Goal: Information Seeking & Learning: Learn about a topic

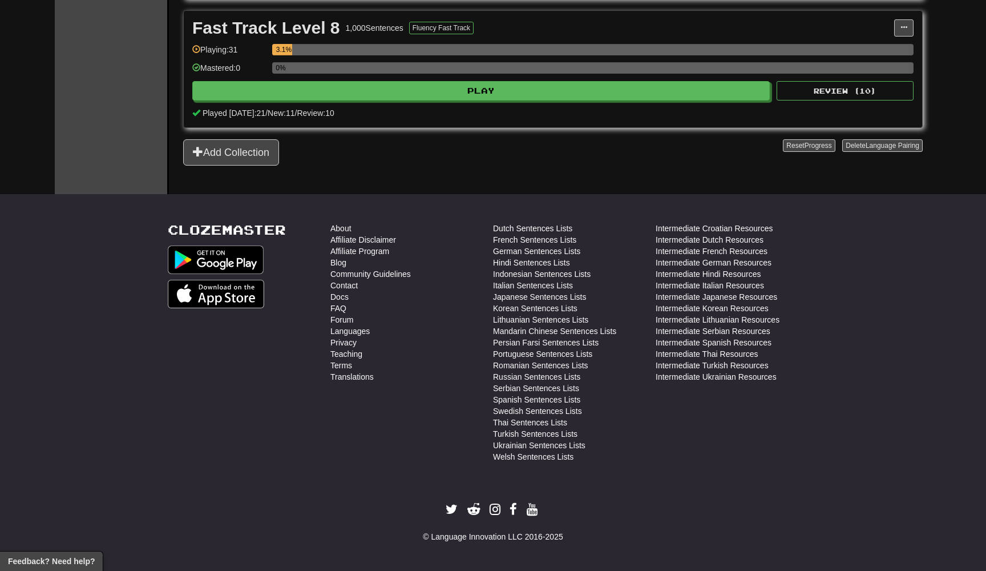
scroll to position [769, 0]
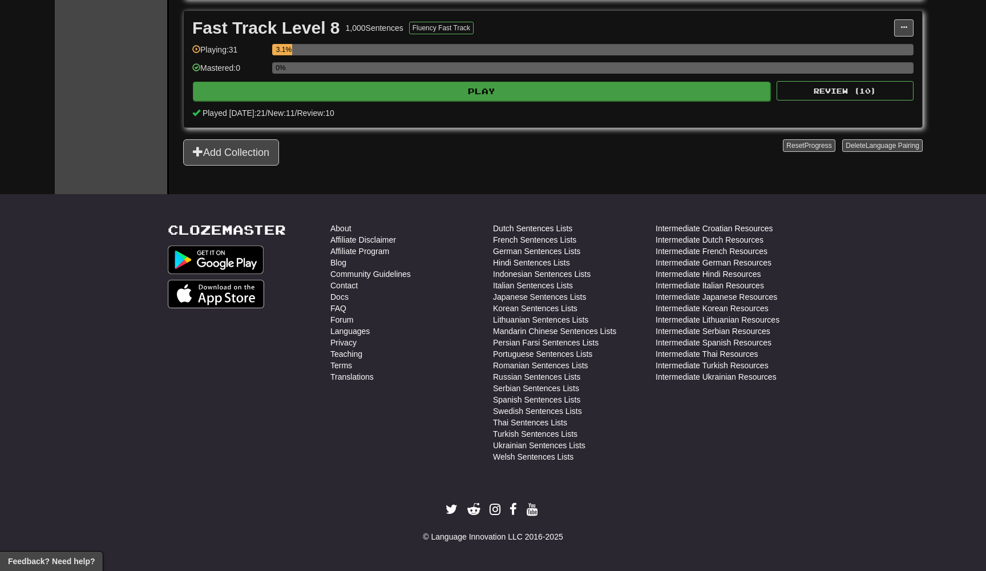
click at [392, 88] on button "Play" at bounding box center [482, 91] width 578 height 19
select select "**"
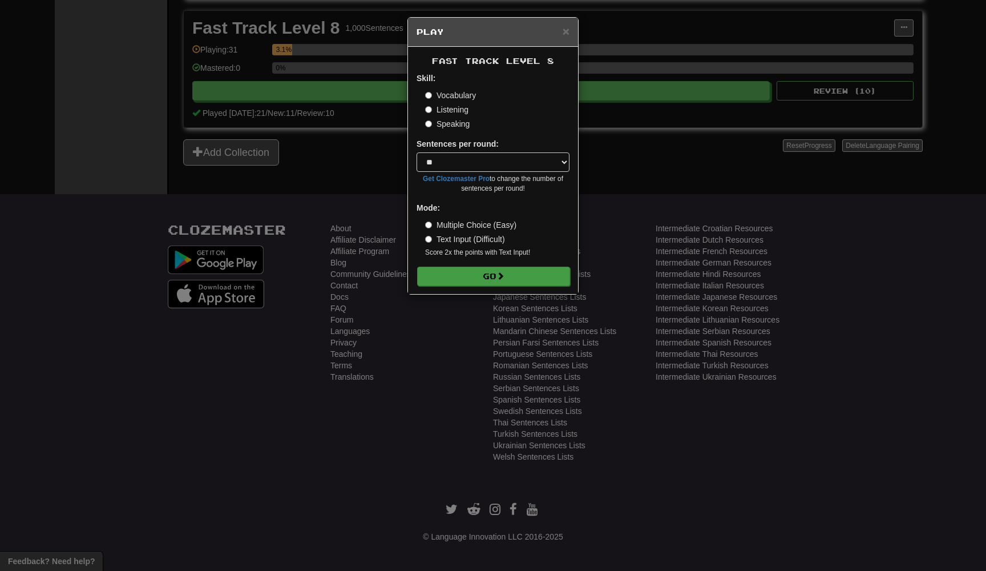
click at [461, 268] on button "Go" at bounding box center [493, 276] width 153 height 19
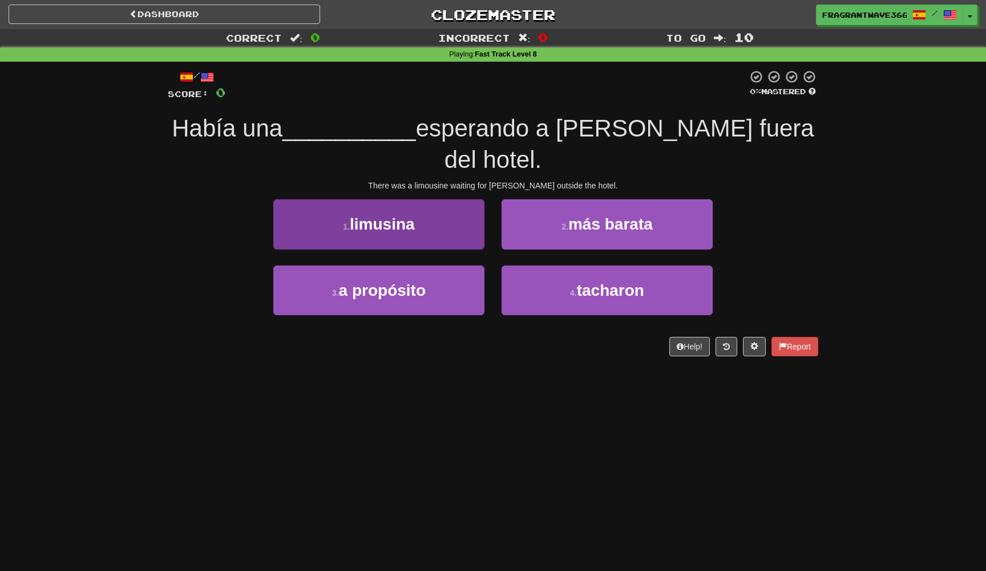
click at [442, 206] on button "1 . limusina" at bounding box center [378, 224] width 211 height 50
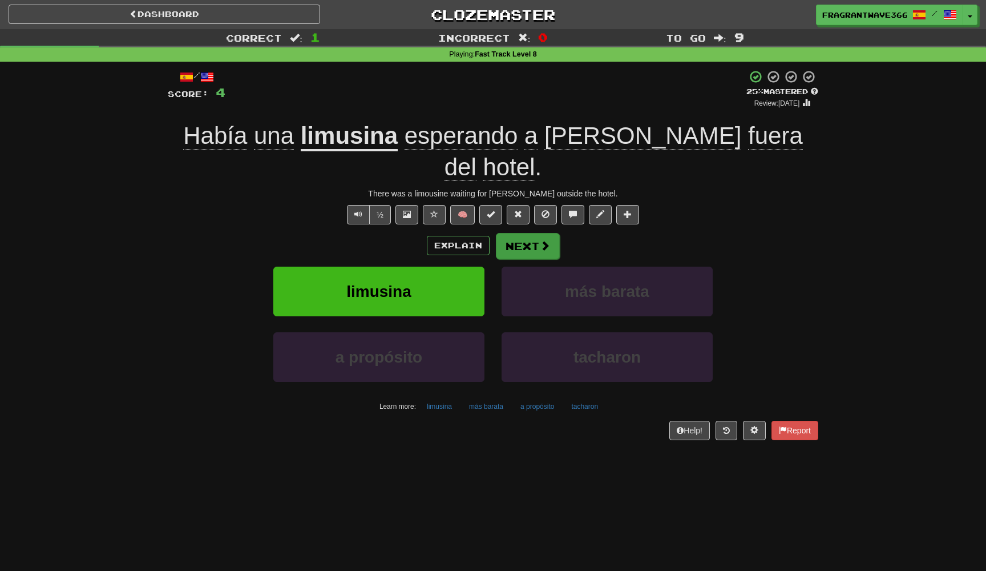
click at [520, 233] on button "Next" at bounding box center [528, 246] width 64 height 26
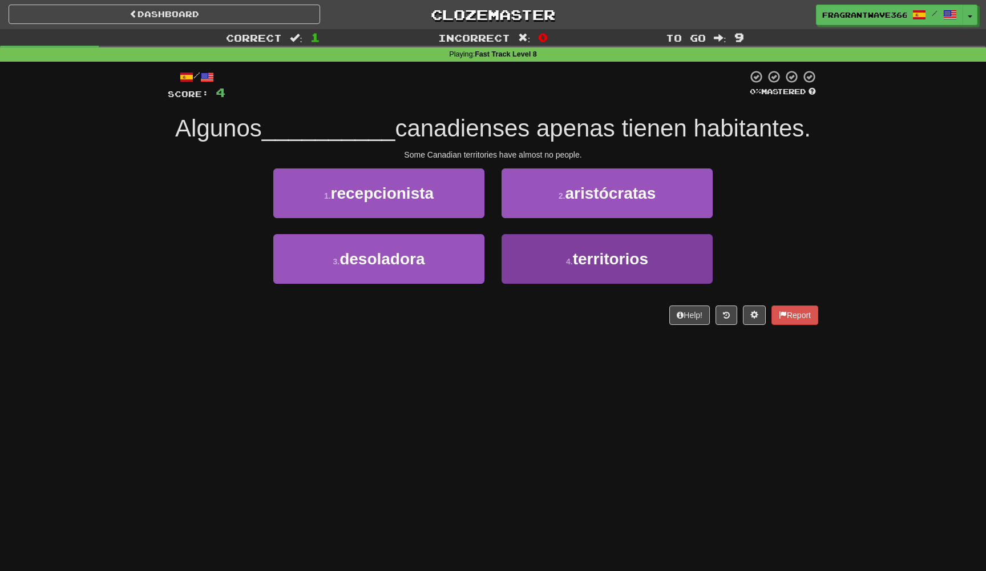
click at [553, 243] on button "4 . territorios" at bounding box center [607, 259] width 211 height 50
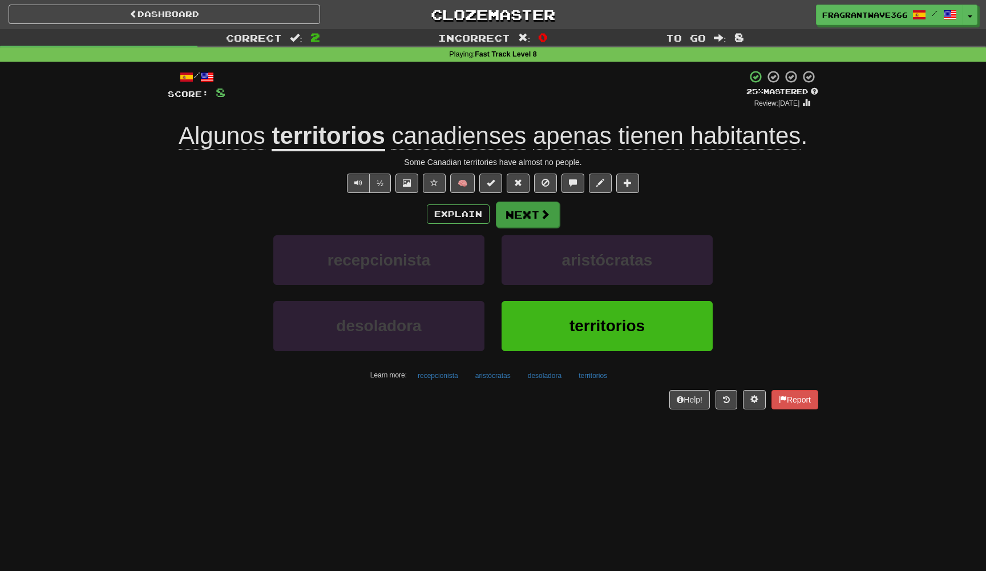
click at [533, 219] on button "Next" at bounding box center [528, 214] width 64 height 26
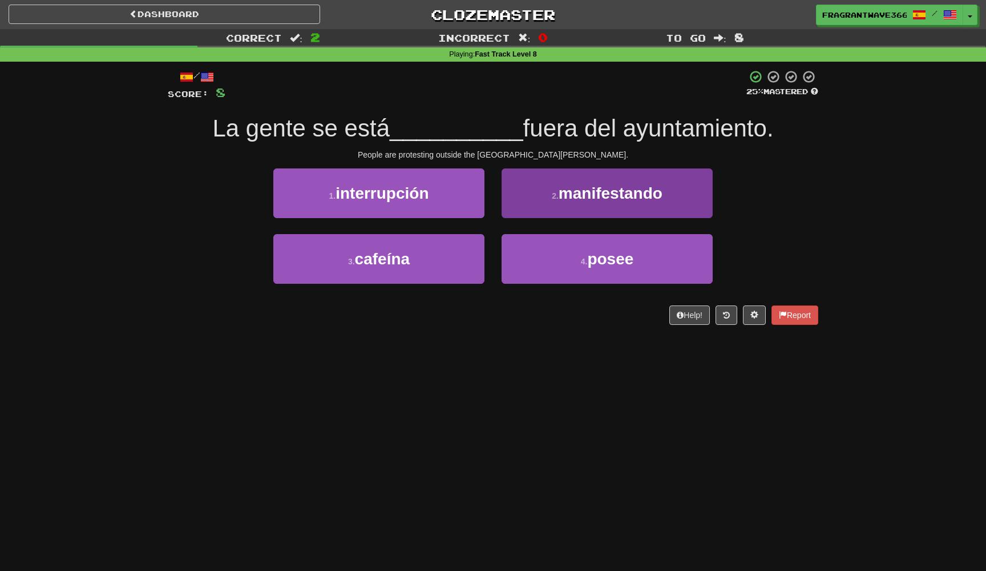
click at [561, 201] on button "2 . manifestando" at bounding box center [607, 193] width 211 height 50
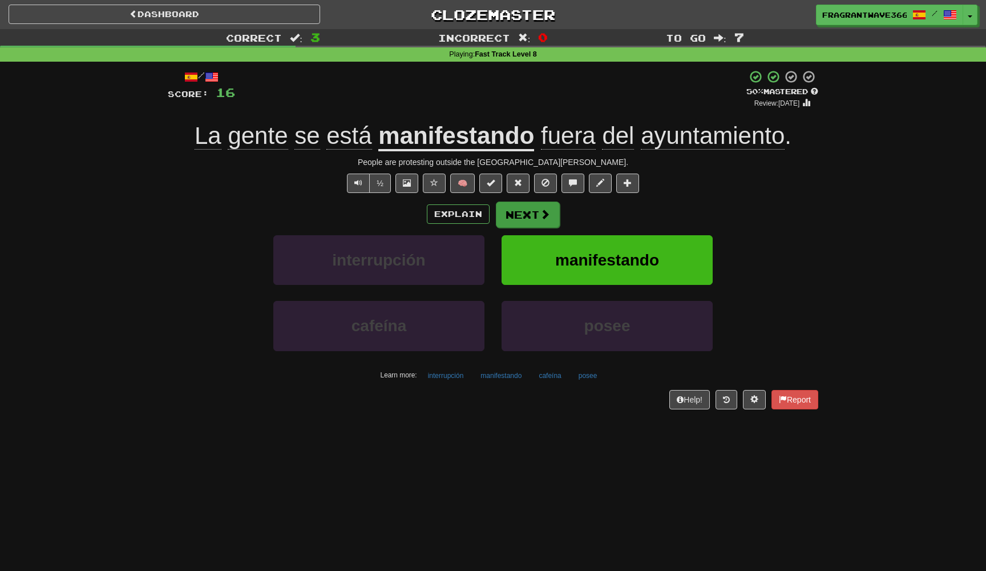
click at [537, 212] on button "Next" at bounding box center [528, 214] width 64 height 26
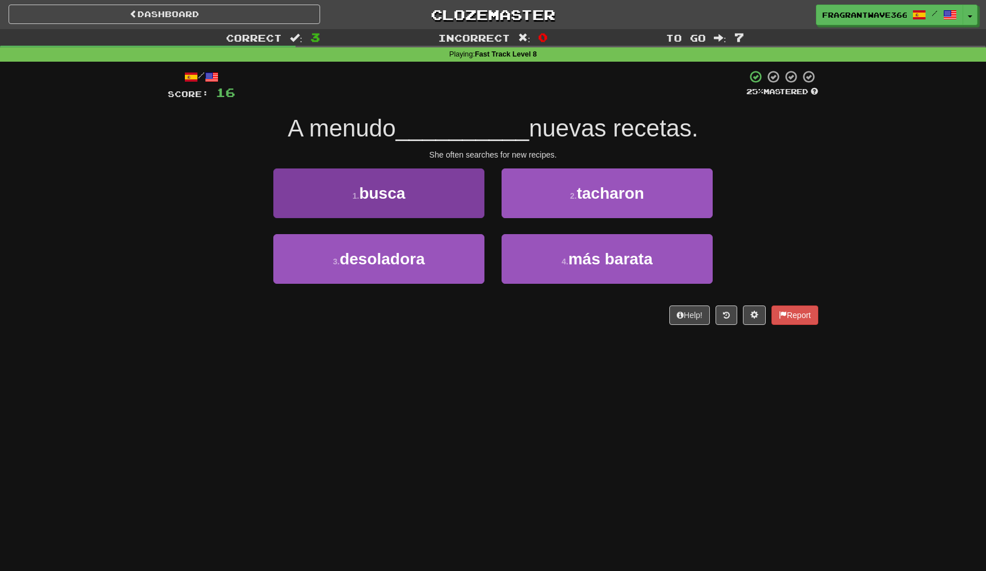
click at [452, 192] on button "1 . busca" at bounding box center [378, 193] width 211 height 50
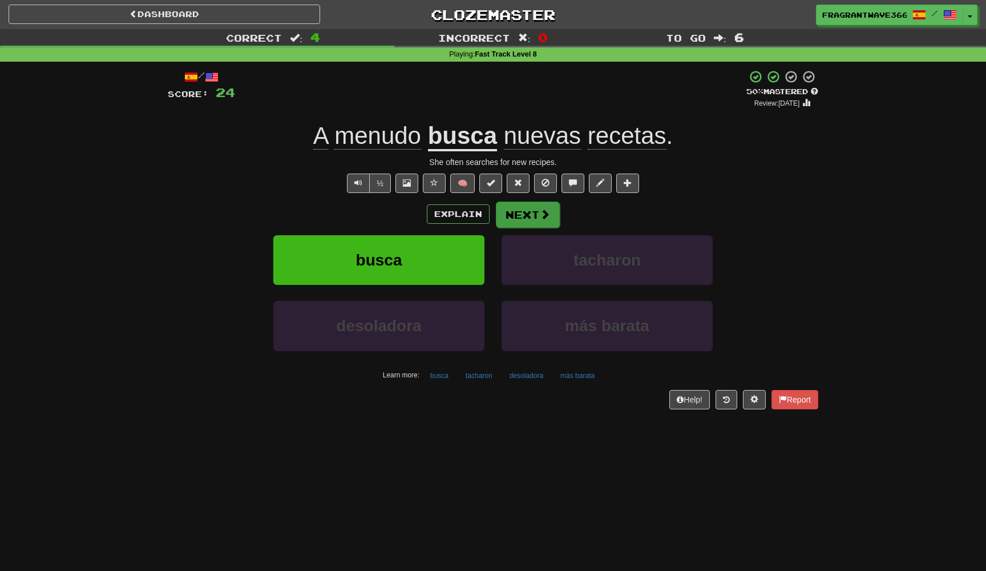
click at [513, 212] on button "Next" at bounding box center [528, 214] width 64 height 26
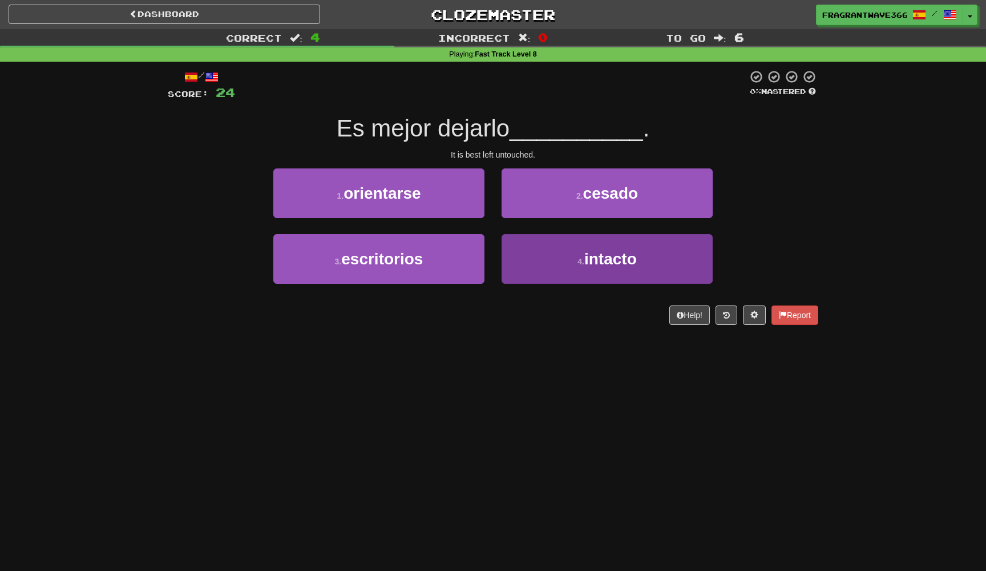
click at [525, 250] on button "4 . intacto" at bounding box center [607, 259] width 211 height 50
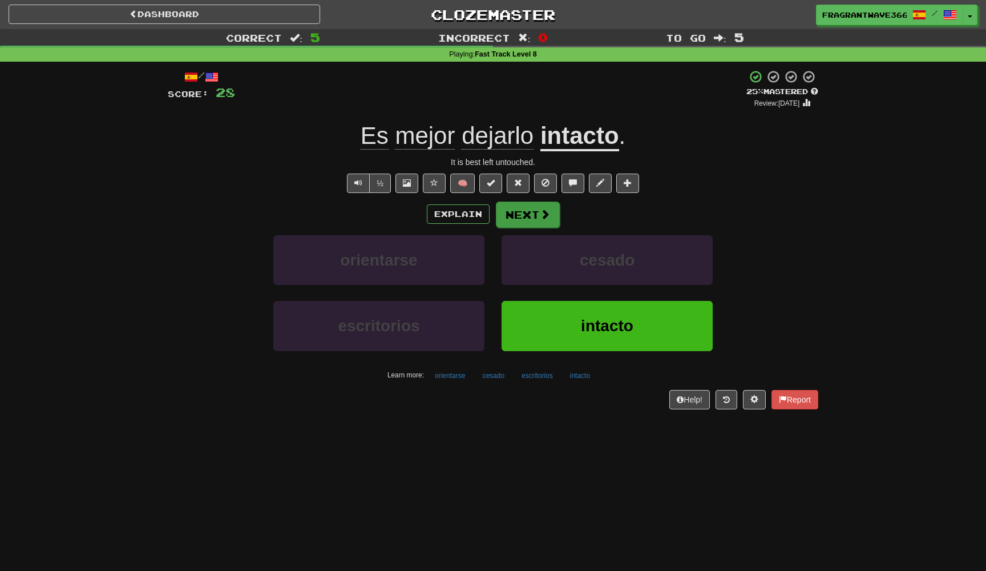
click at [506, 204] on button "Next" at bounding box center [528, 214] width 64 height 26
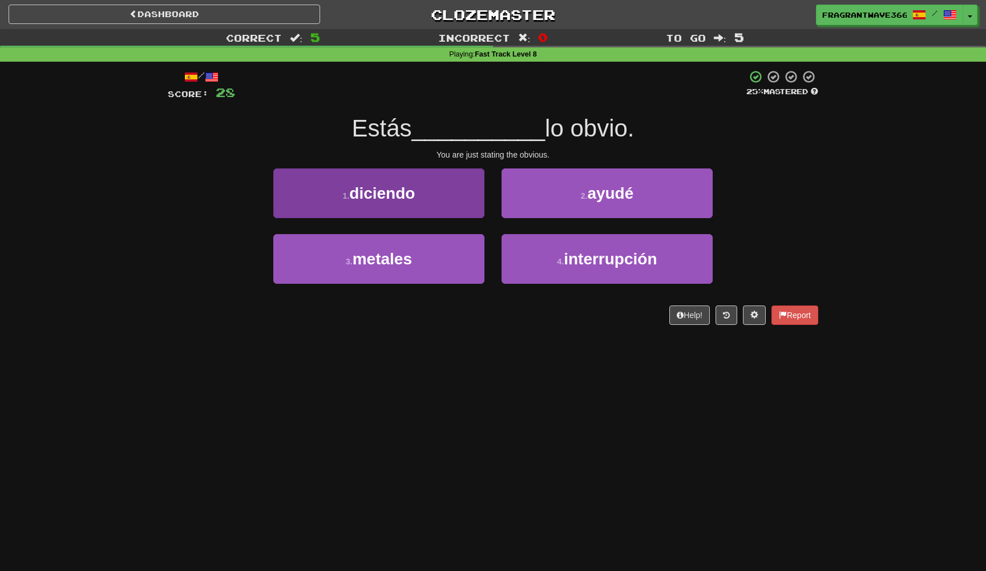
click at [461, 176] on button "1 . diciendo" at bounding box center [378, 193] width 211 height 50
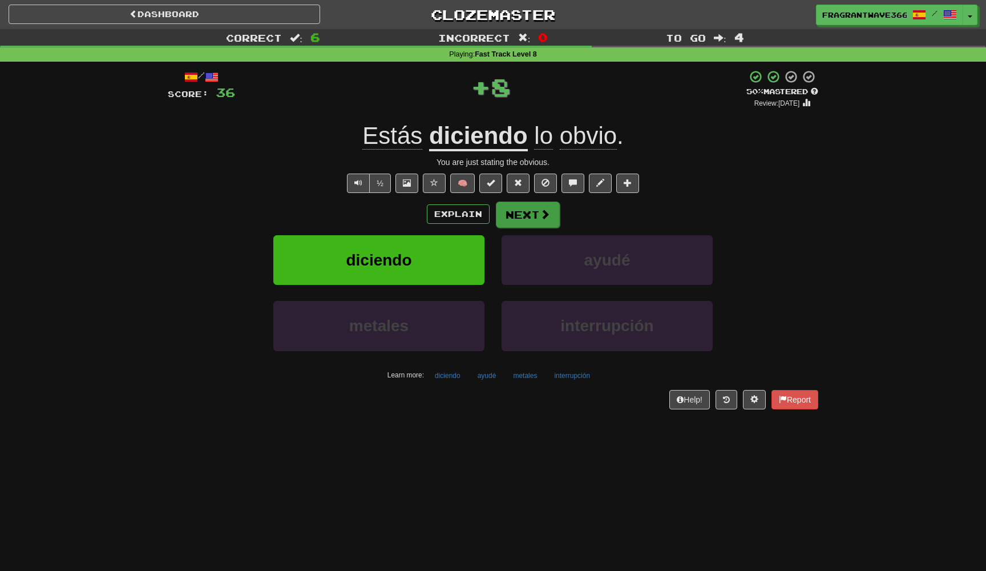
click at [527, 201] on button "Next" at bounding box center [528, 214] width 64 height 26
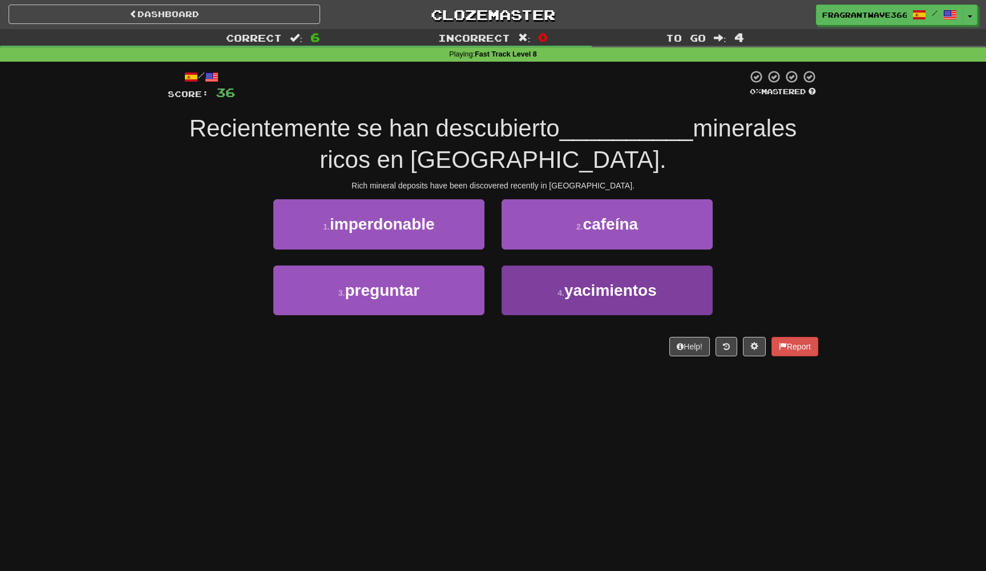
click at [561, 295] on small "4 ." at bounding box center [561, 292] width 7 height 9
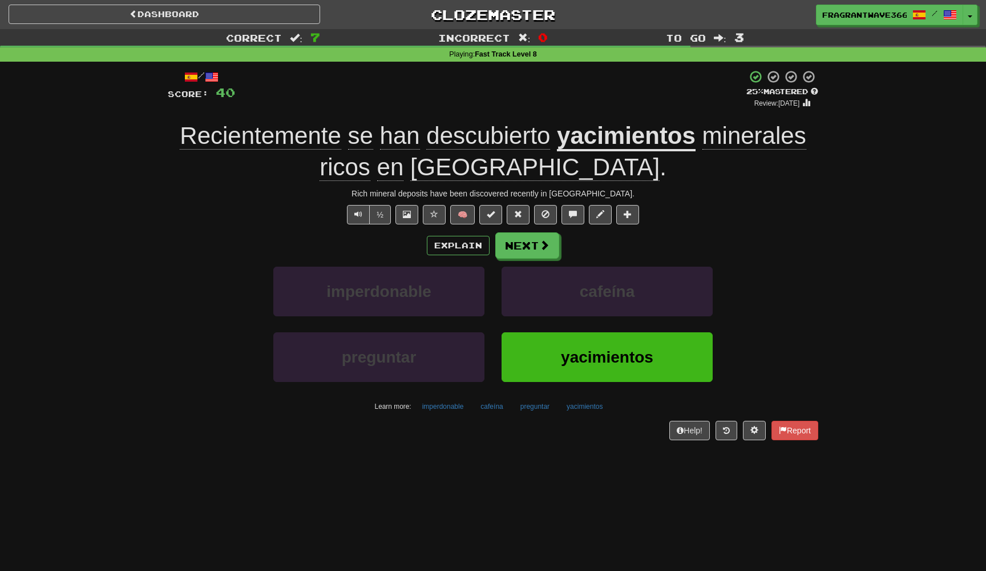
click at [634, 135] on u "yacimientos" at bounding box center [626, 136] width 139 height 29
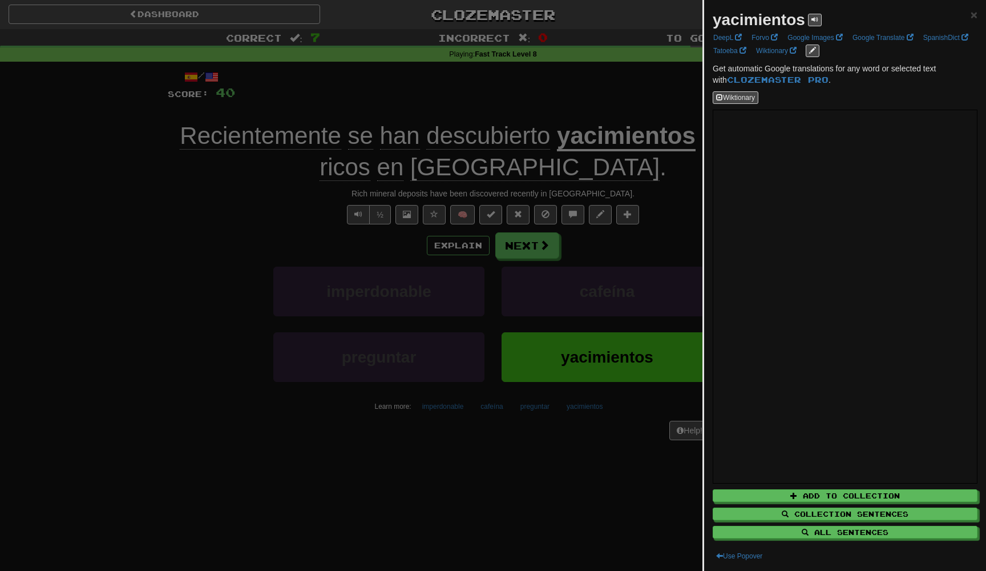
click at [631, 170] on div at bounding box center [493, 285] width 986 height 571
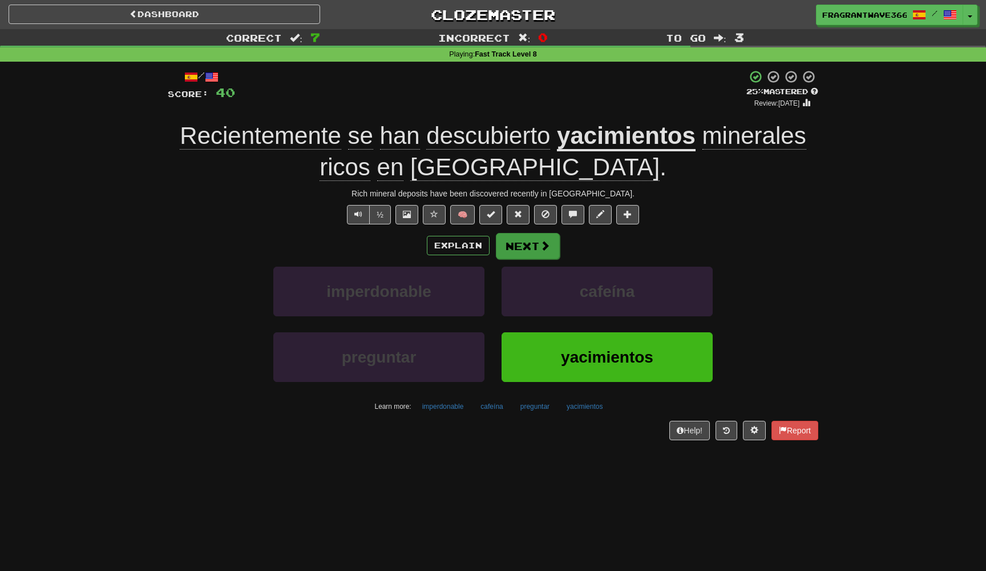
click at [521, 241] on button "Next" at bounding box center [528, 246] width 64 height 26
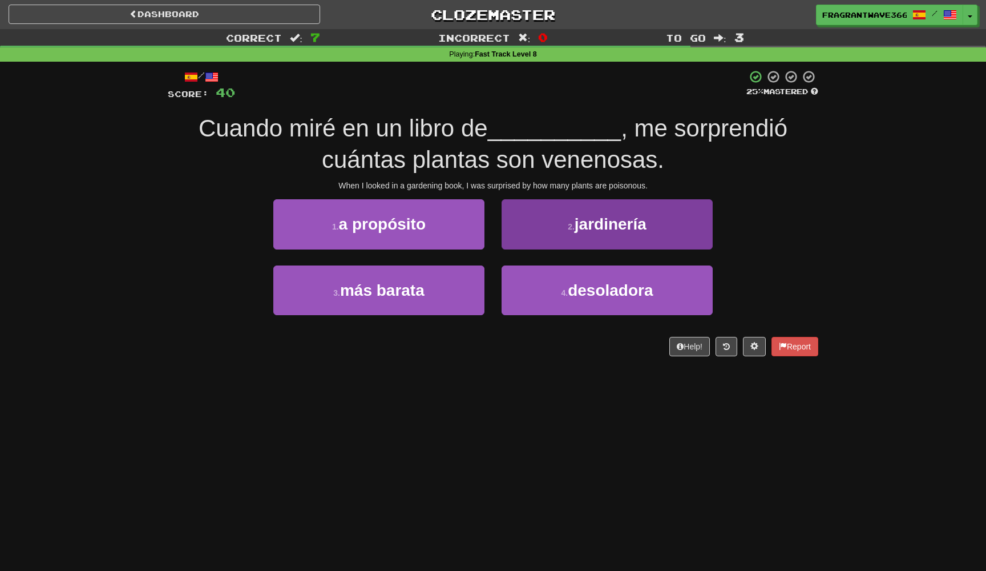
click at [542, 225] on button "2 . jardinería" at bounding box center [607, 224] width 211 height 50
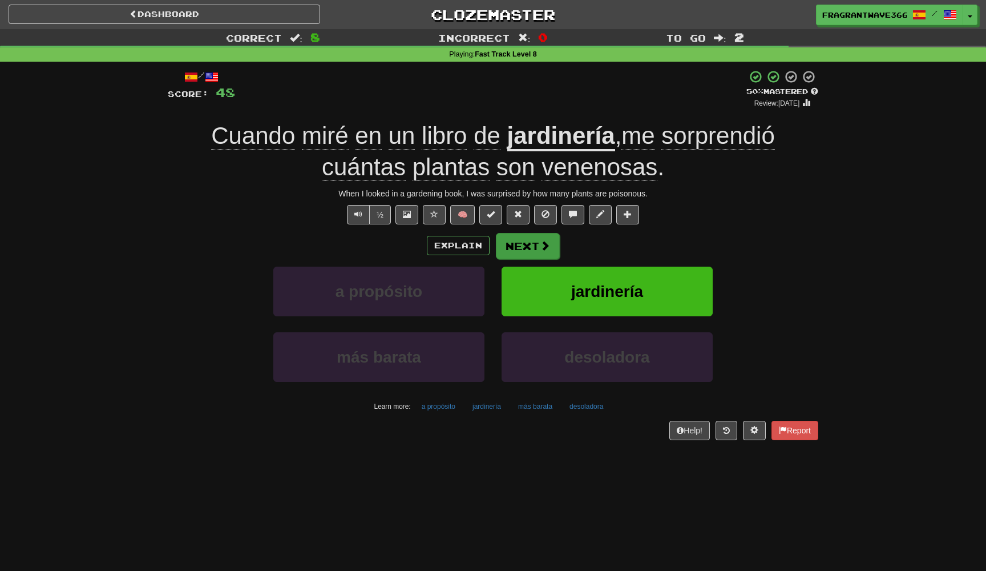
click at [513, 240] on button "Next" at bounding box center [528, 246] width 64 height 26
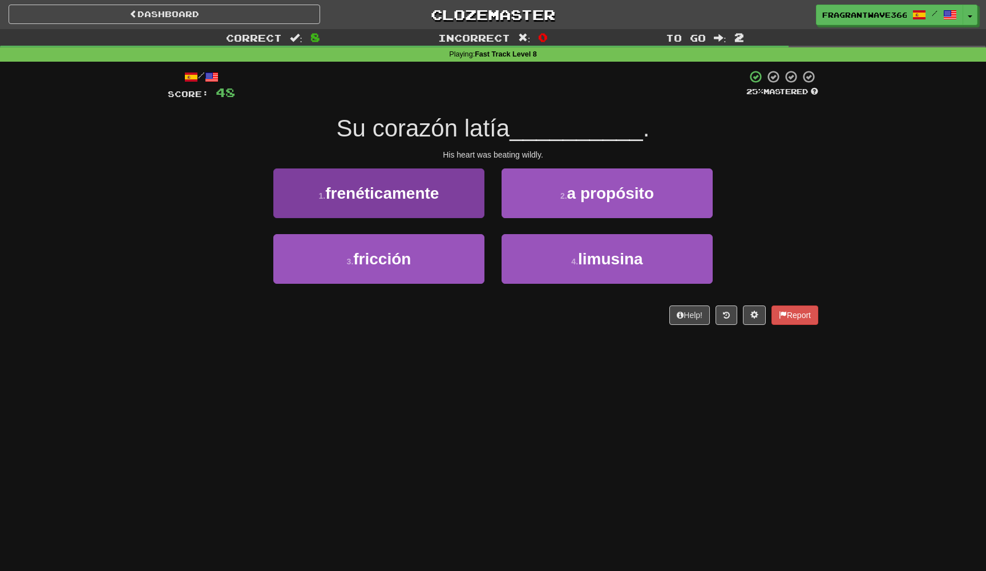
click at [464, 202] on button "1 . frenéticamente" at bounding box center [378, 193] width 211 height 50
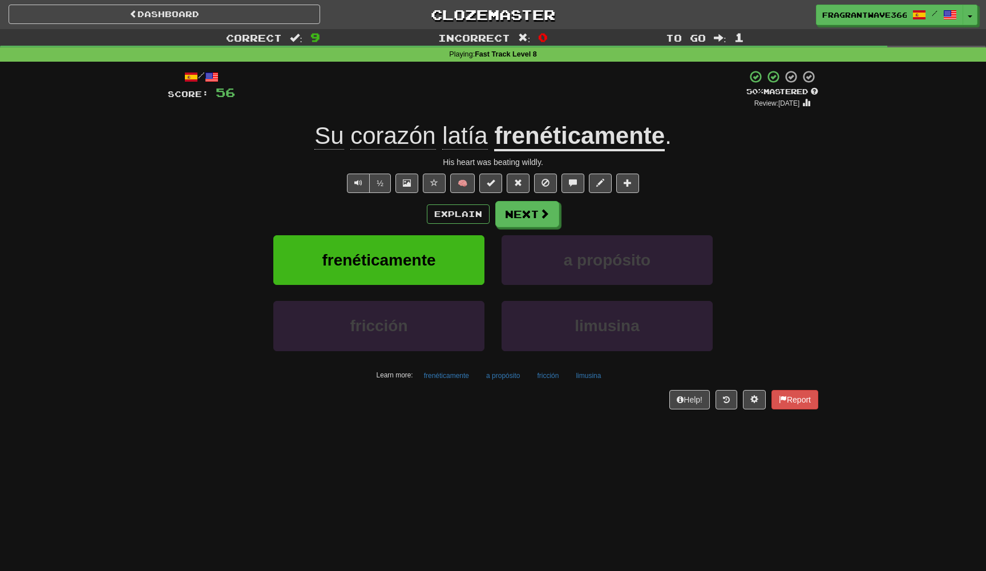
click at [513, 197] on div "/ Score: 56 + 8 50 % Mastered Review: 2025-08-29 Su corazón latía frenéticament…" at bounding box center [493, 239] width 651 height 339
click at [513, 203] on button "Next" at bounding box center [528, 214] width 64 height 26
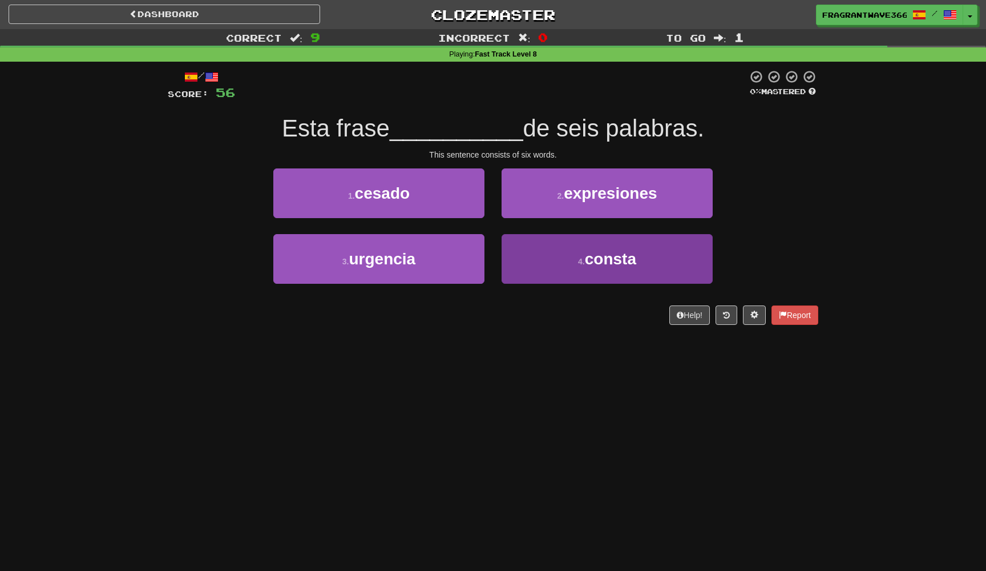
click at [517, 276] on button "4 . consta" at bounding box center [607, 259] width 211 height 50
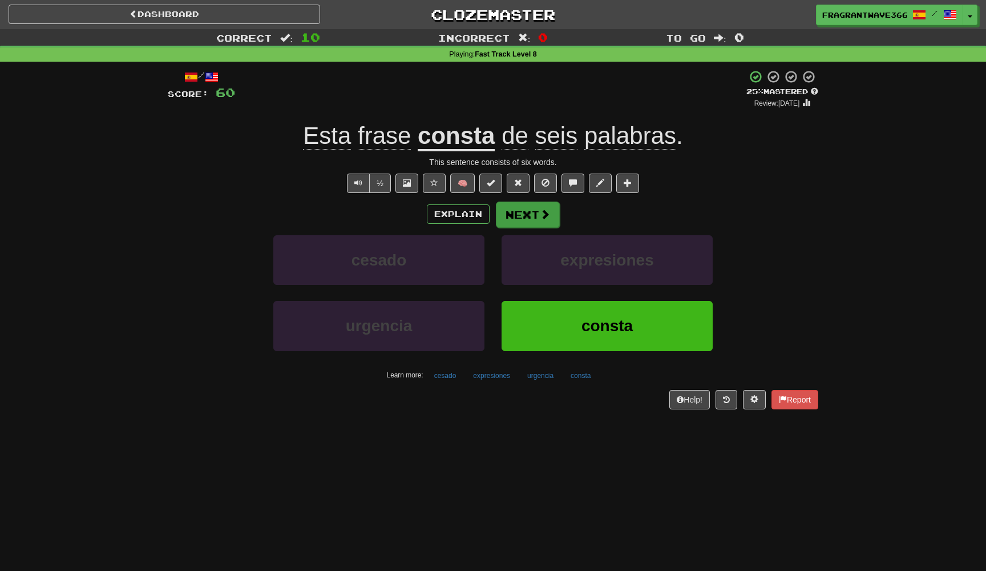
click at [517, 213] on button "Next" at bounding box center [528, 214] width 64 height 26
